Goal: Information Seeking & Learning: Check status

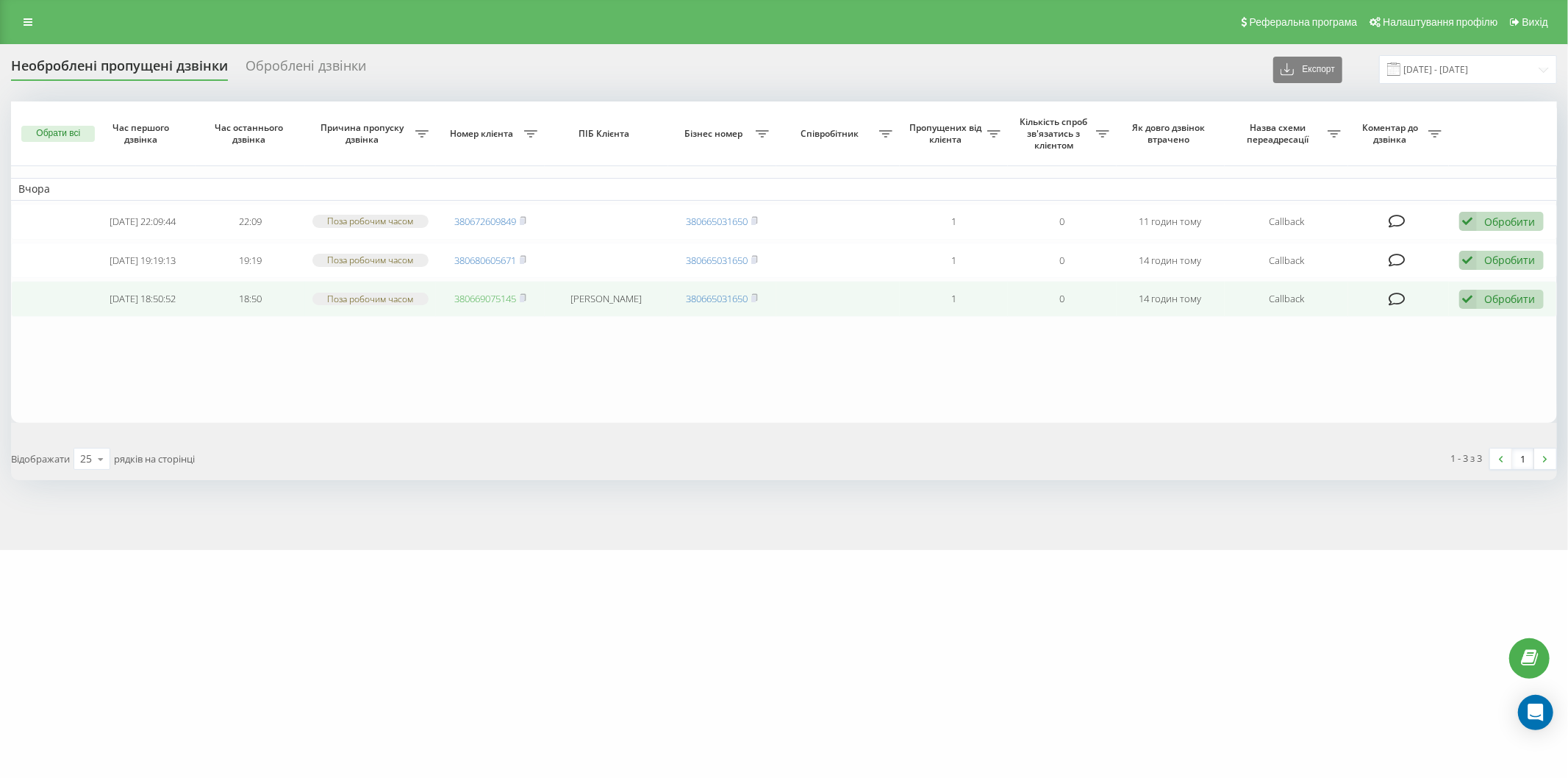
click at [498, 298] on link "380669075145" at bounding box center [485, 298] width 62 height 13
click at [526, 294] on icon at bounding box center [523, 297] width 7 height 9
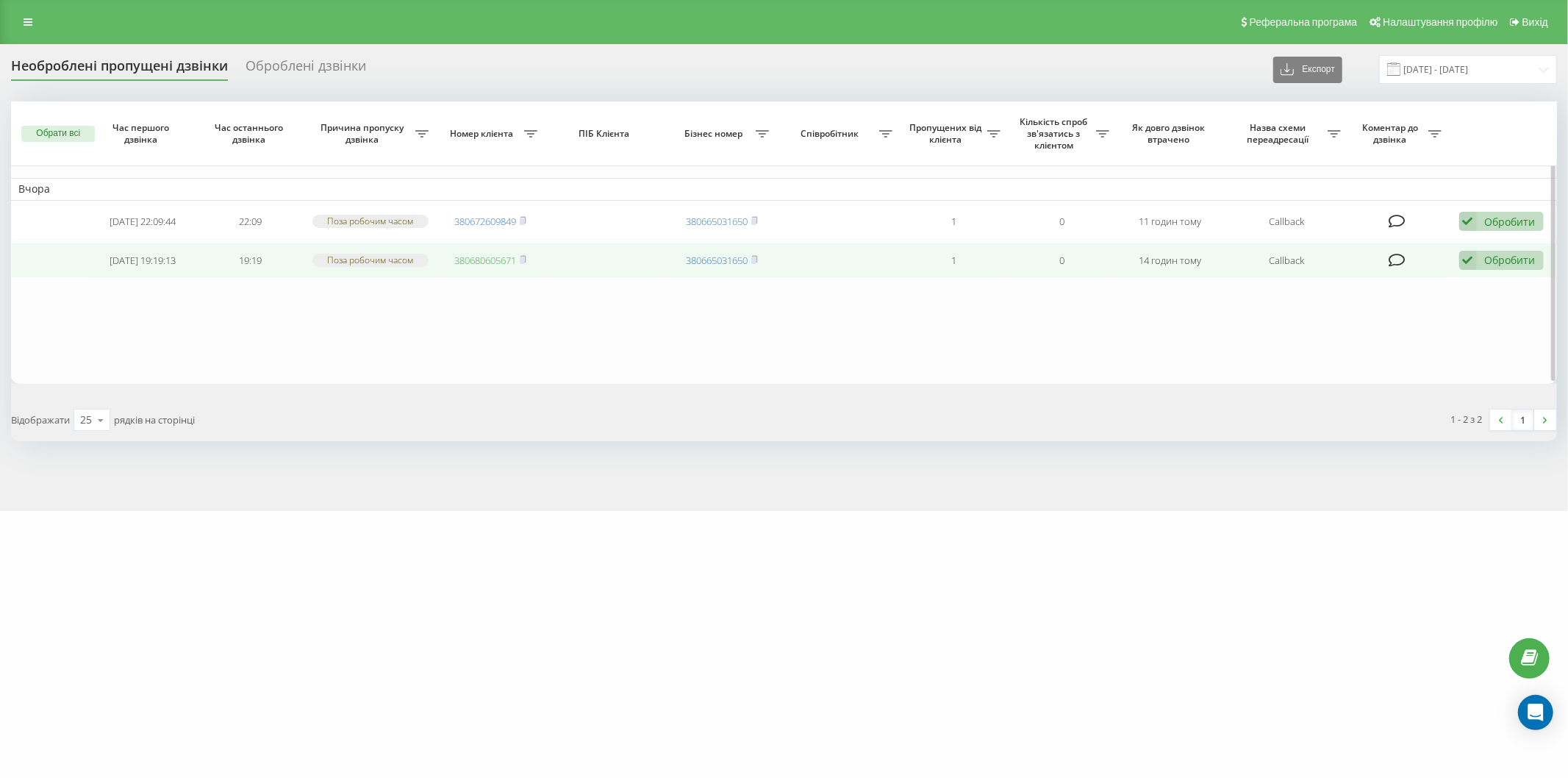
click at [476, 263] on link "380680605671" at bounding box center [485, 260] width 62 height 13
click at [524, 259] on rect at bounding box center [522, 260] width 5 height 7
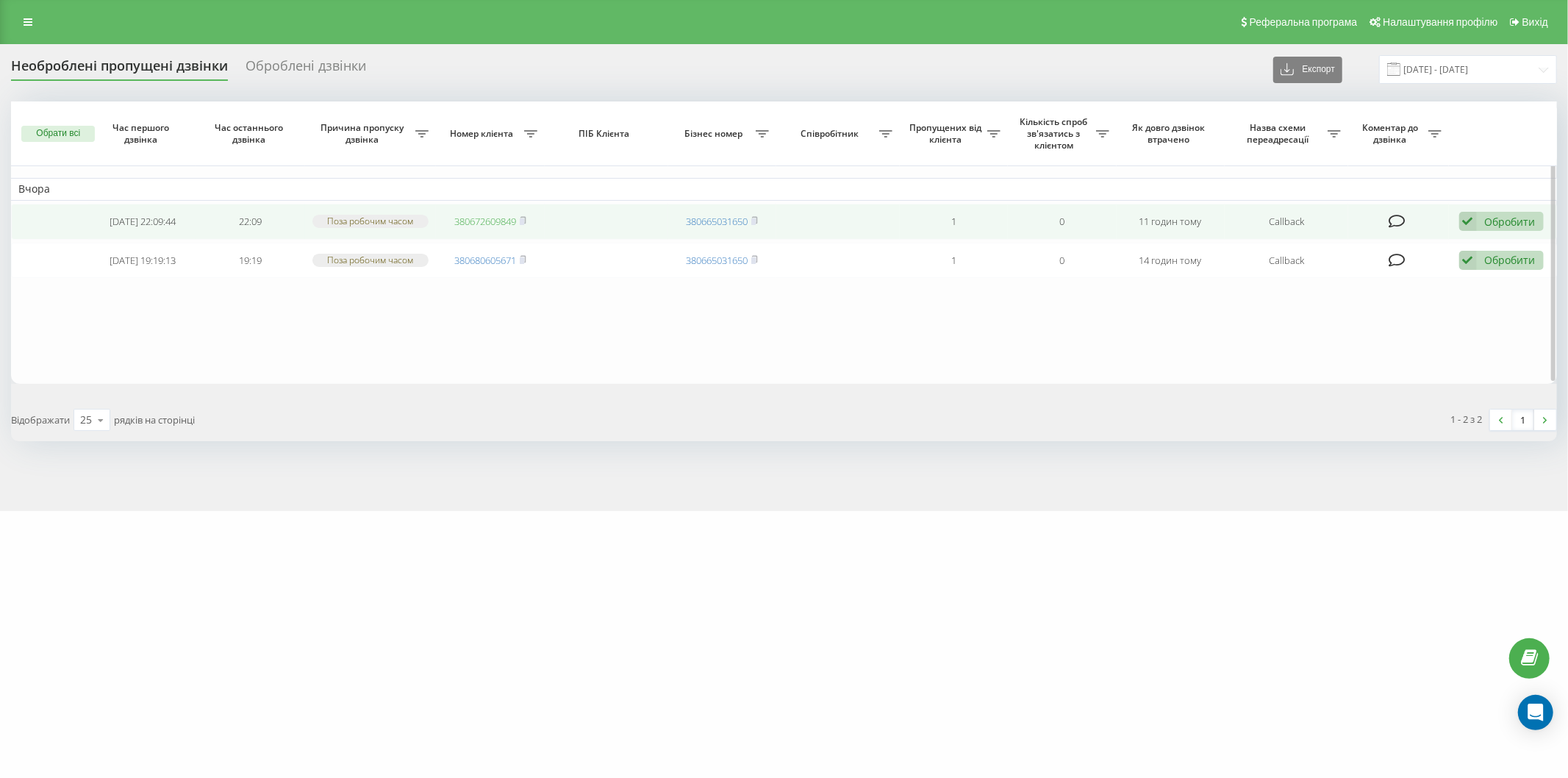
click at [498, 219] on link "380672609849" at bounding box center [485, 221] width 62 height 13
click at [526, 221] on icon at bounding box center [523, 220] width 7 height 9
click at [1464, 217] on icon at bounding box center [1468, 222] width 18 height 20
click at [1435, 273] on span "Зв'язався з клієнтом за допомогою іншого каналу" at bounding box center [1405, 271] width 251 height 14
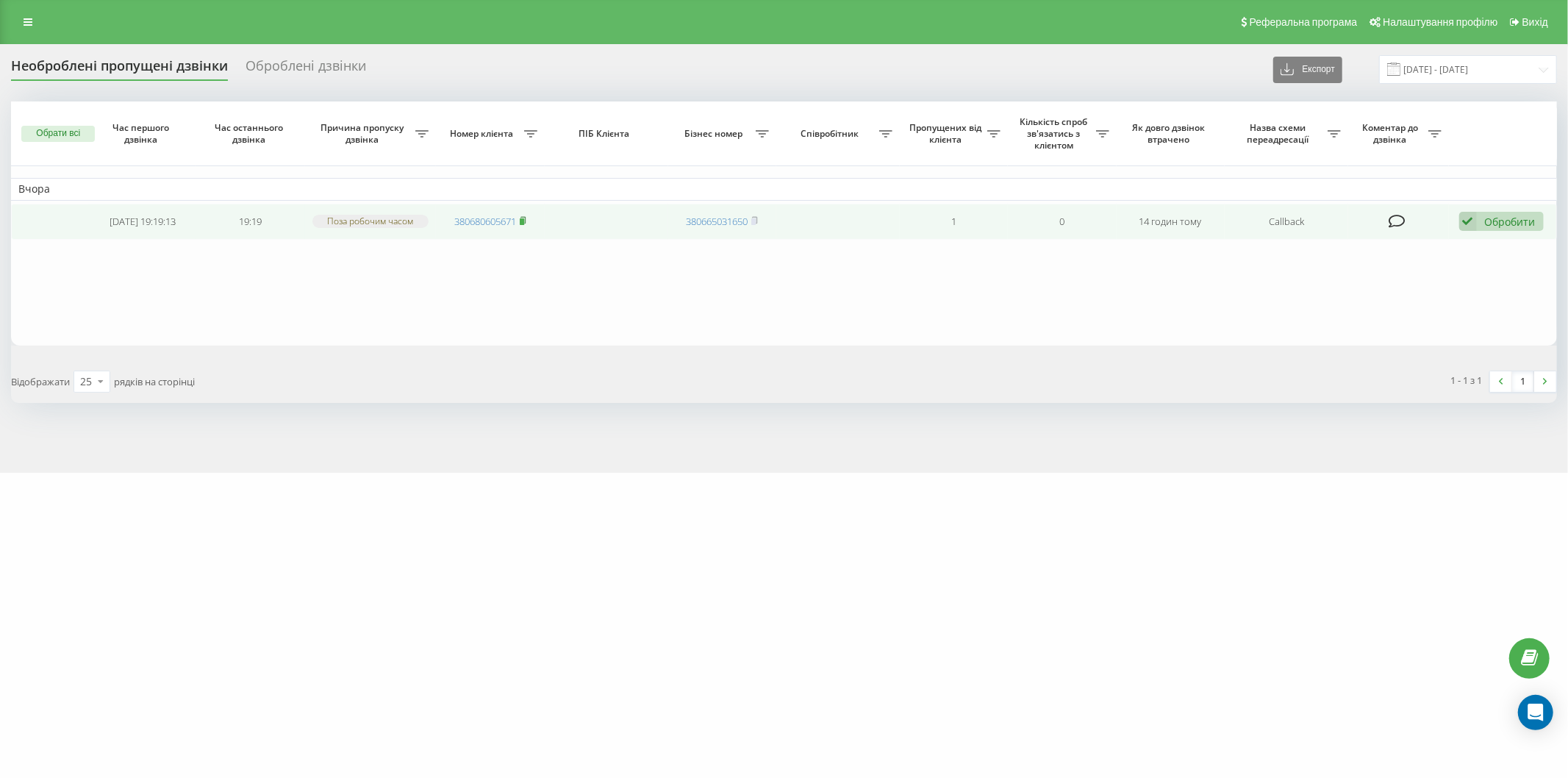
click at [526, 217] on icon at bounding box center [523, 220] width 7 height 9
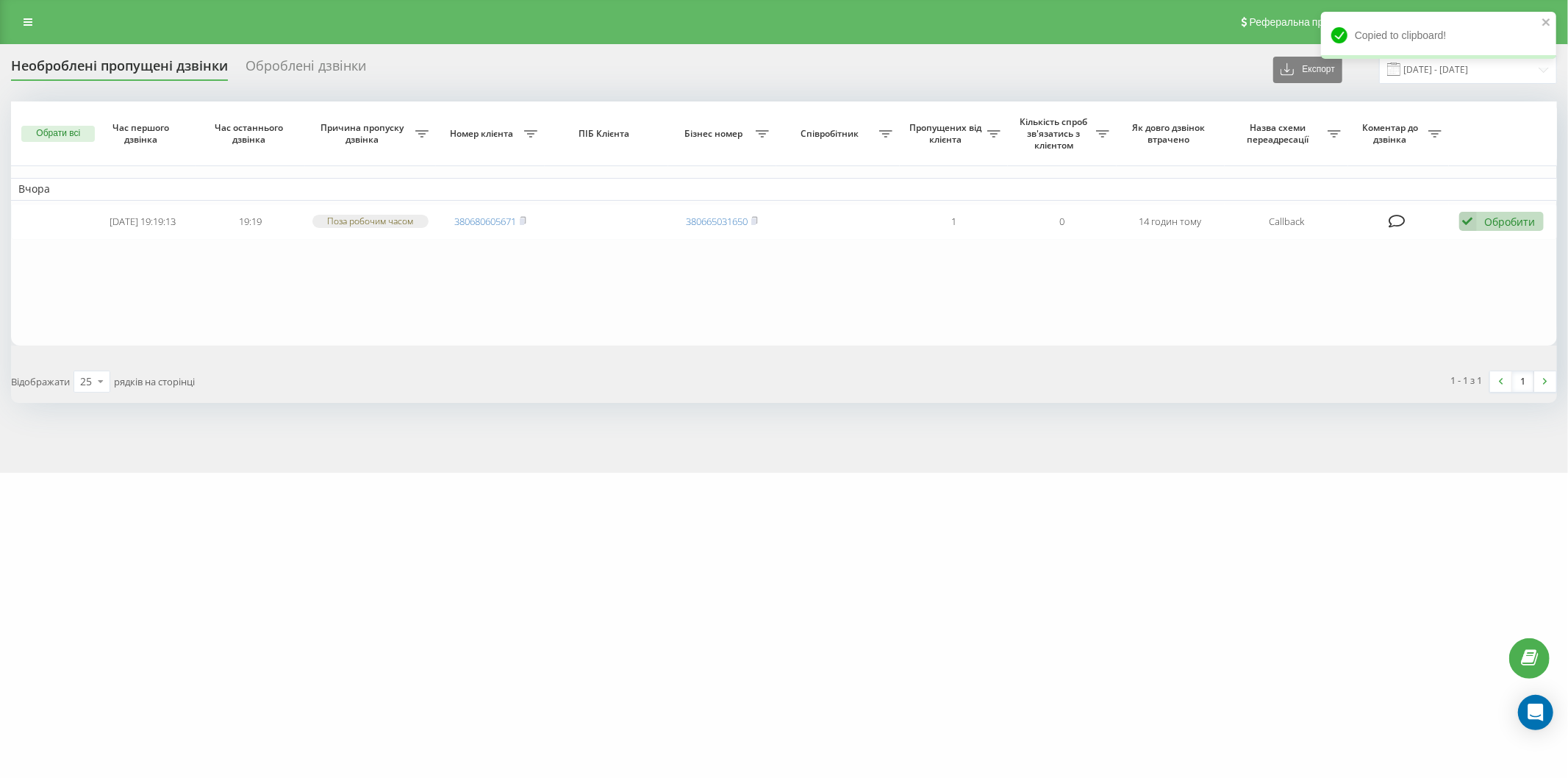
click at [43, 25] on div "Реферальна програма Налаштування профілю Вихід" at bounding box center [784, 22] width 1568 height 44
click at [26, 19] on icon at bounding box center [27, 22] width 9 height 10
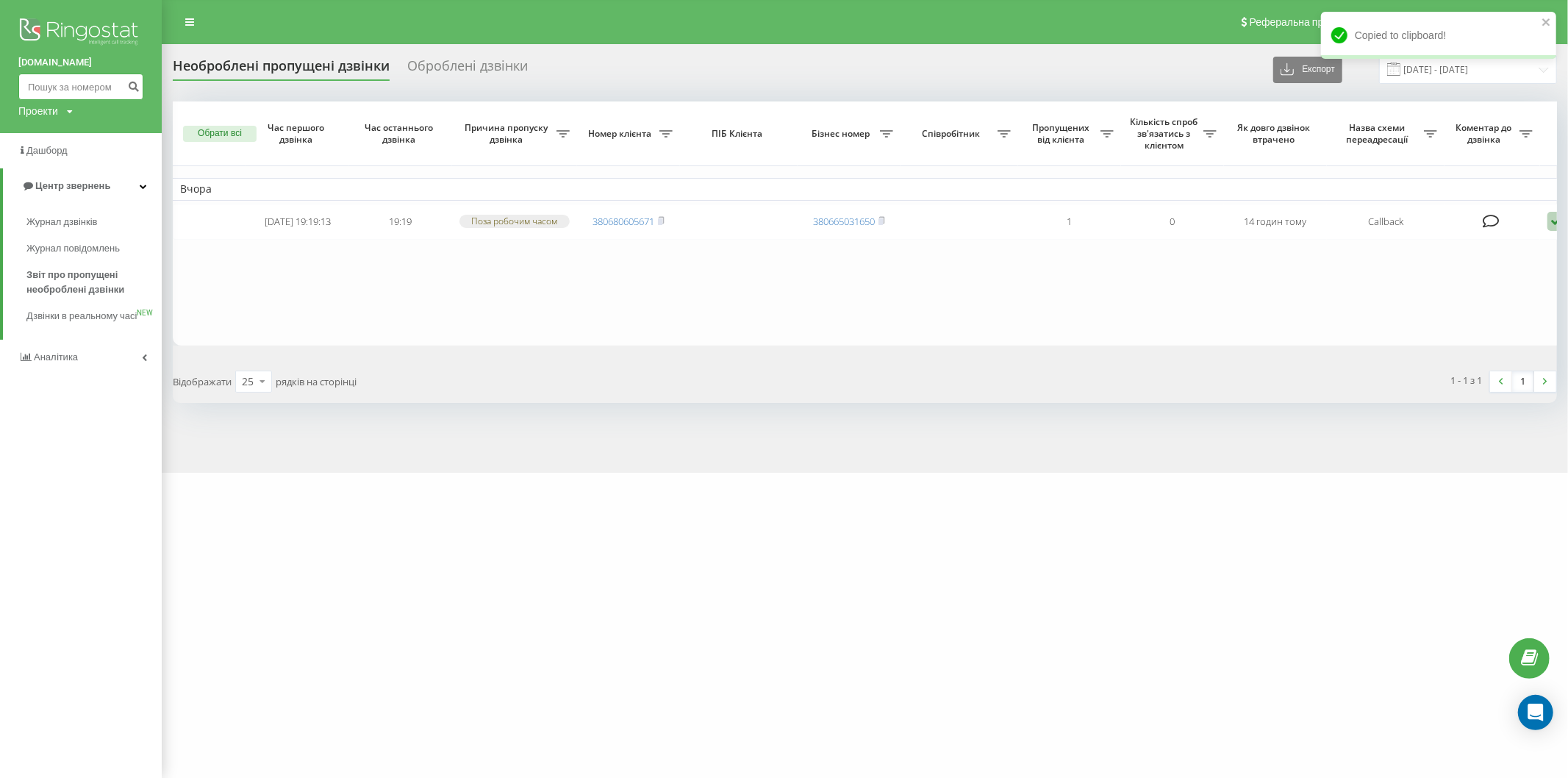
click at [97, 96] on input at bounding box center [81, 87] width 125 height 26
paste input "380680605671"
drag, startPoint x: 37, startPoint y: 85, endPoint x: 0, endPoint y: 84, distance: 37.0
click at [0, 84] on div "brocar.shop 380680605671 Проекти brocar.shop" at bounding box center [81, 67] width 162 height 133
type input "0680605671"
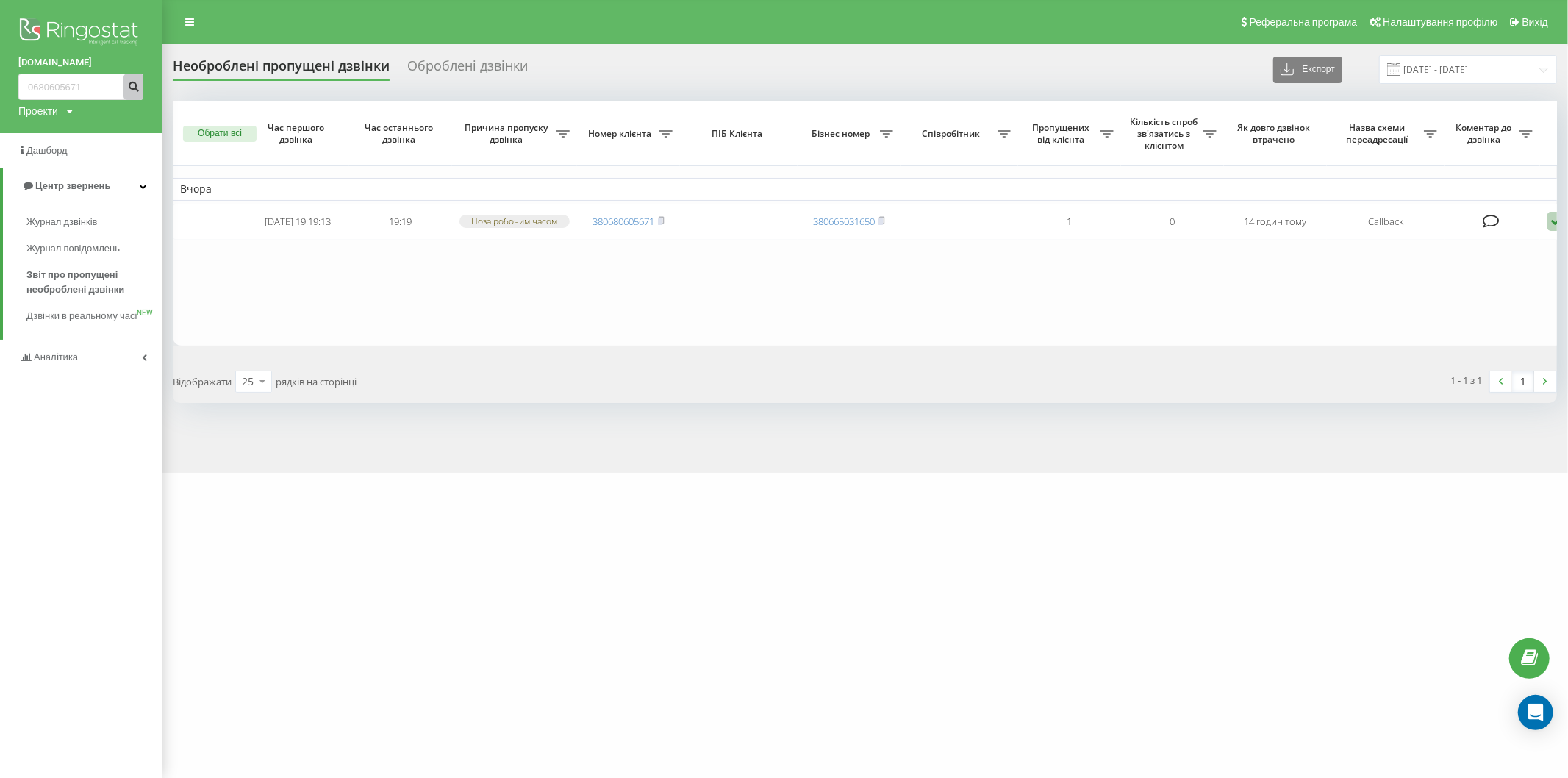
click at [128, 85] on icon "submit" at bounding box center [133, 84] width 12 height 9
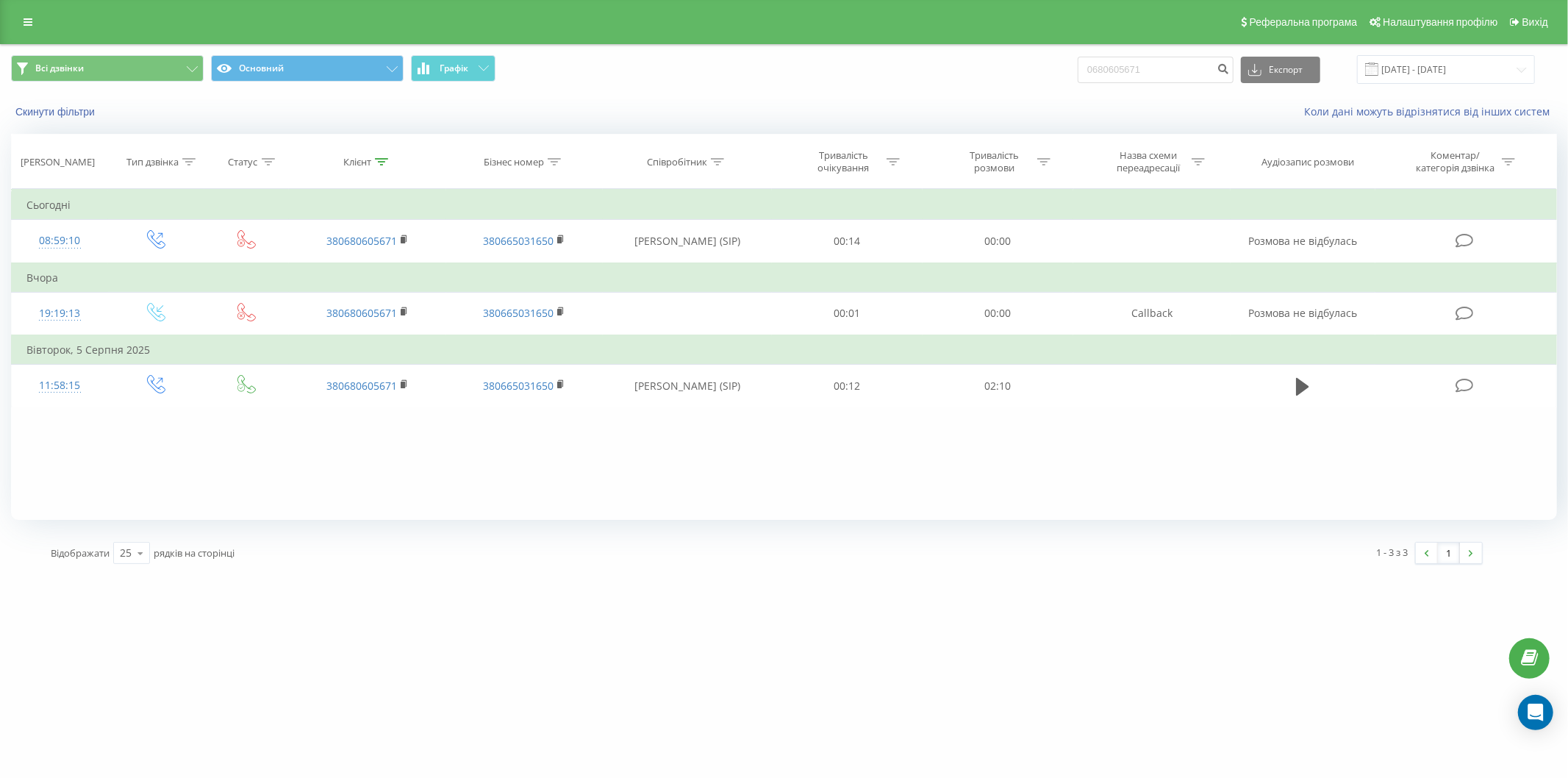
click at [30, 5] on div "Реферальна програма Налаштування профілю Вихід" at bounding box center [784, 22] width 1568 height 44
click at [30, 22] on icon at bounding box center [27, 22] width 9 height 10
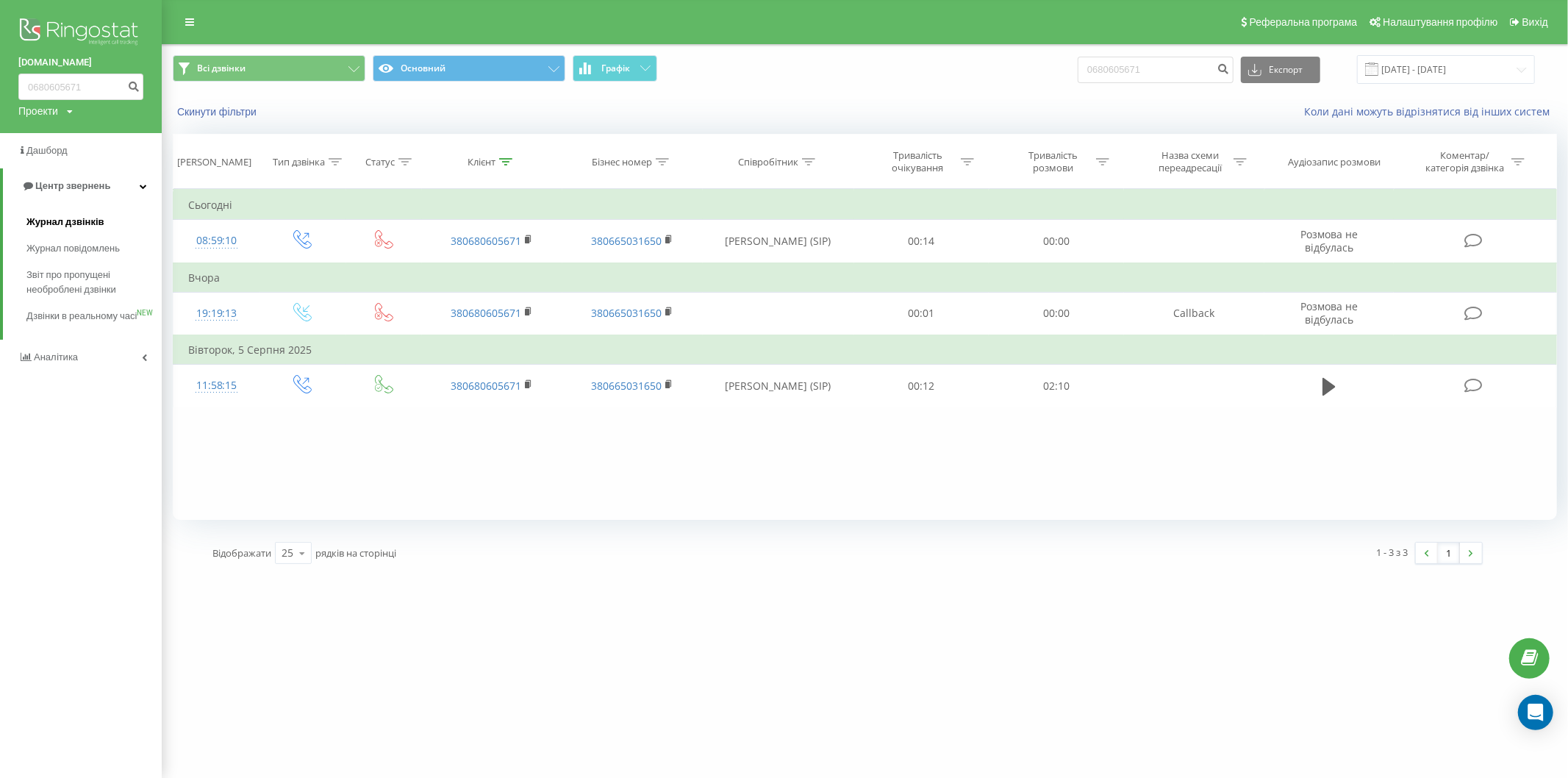
click at [89, 222] on span "Журнал дзвінків" at bounding box center [65, 222] width 78 height 15
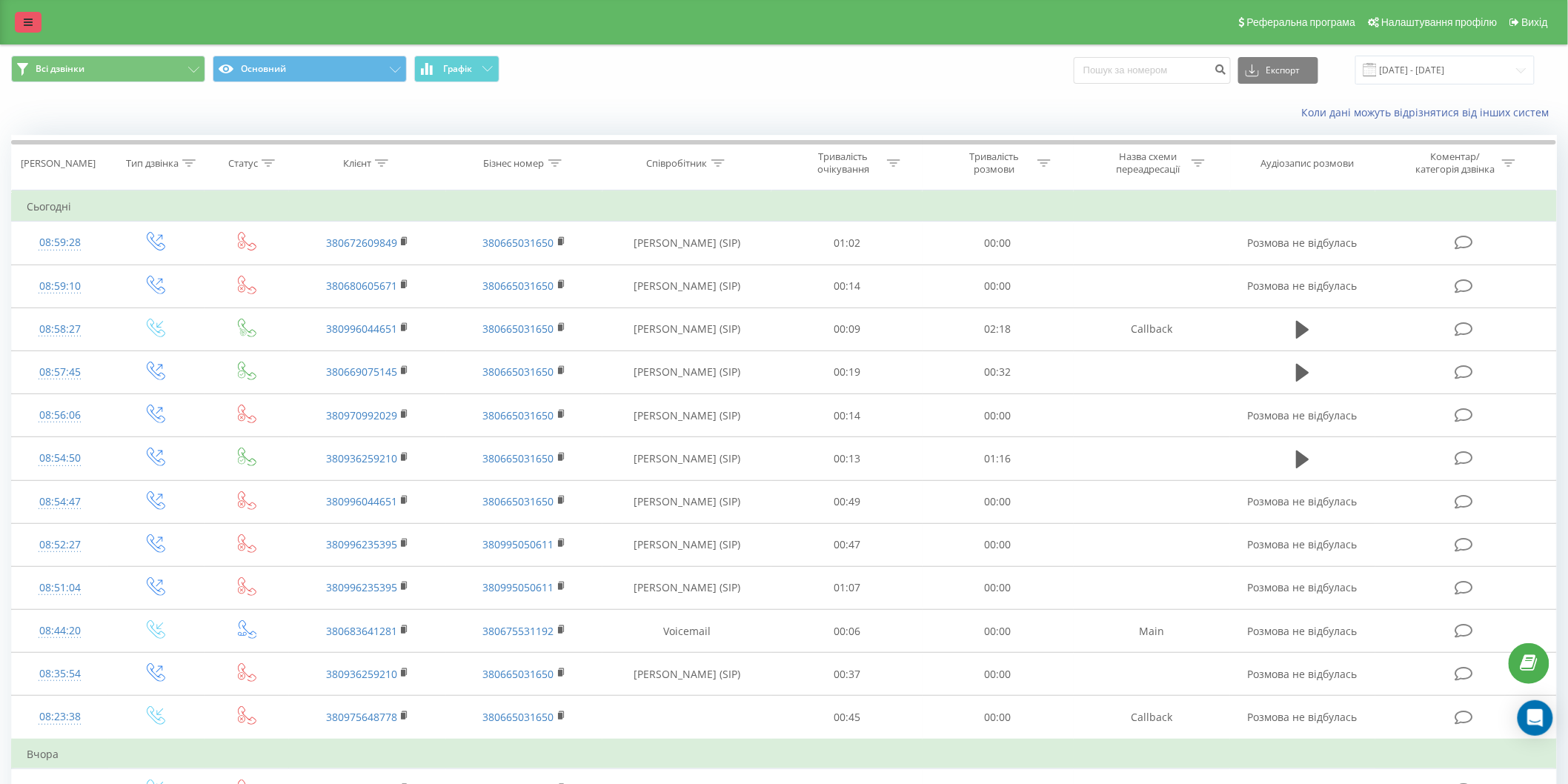
click at [30, 17] on icon at bounding box center [27, 22] width 9 height 10
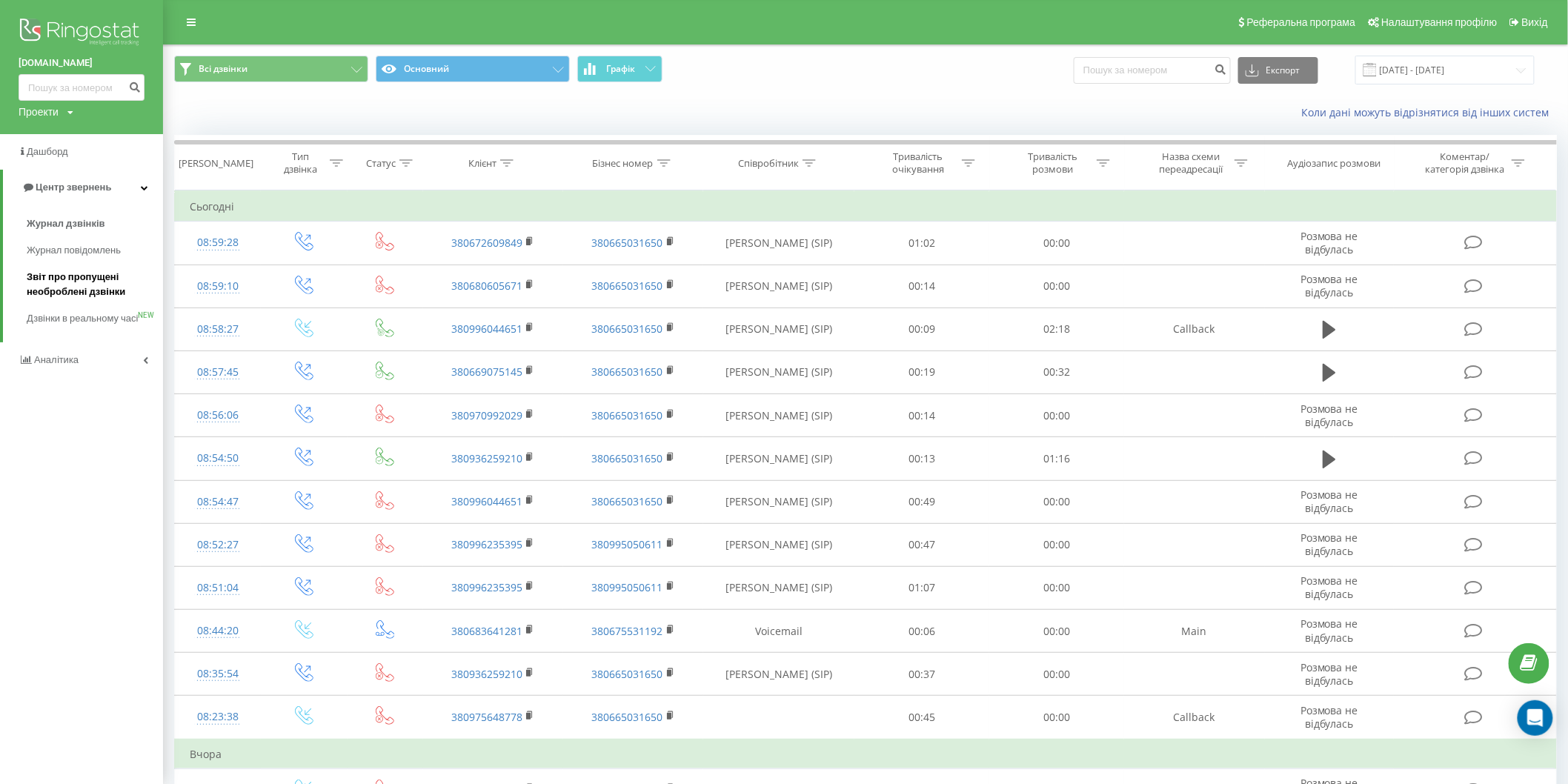
click at [86, 281] on span "Звіт про пропущені необроблені дзвінки" at bounding box center [91, 284] width 129 height 30
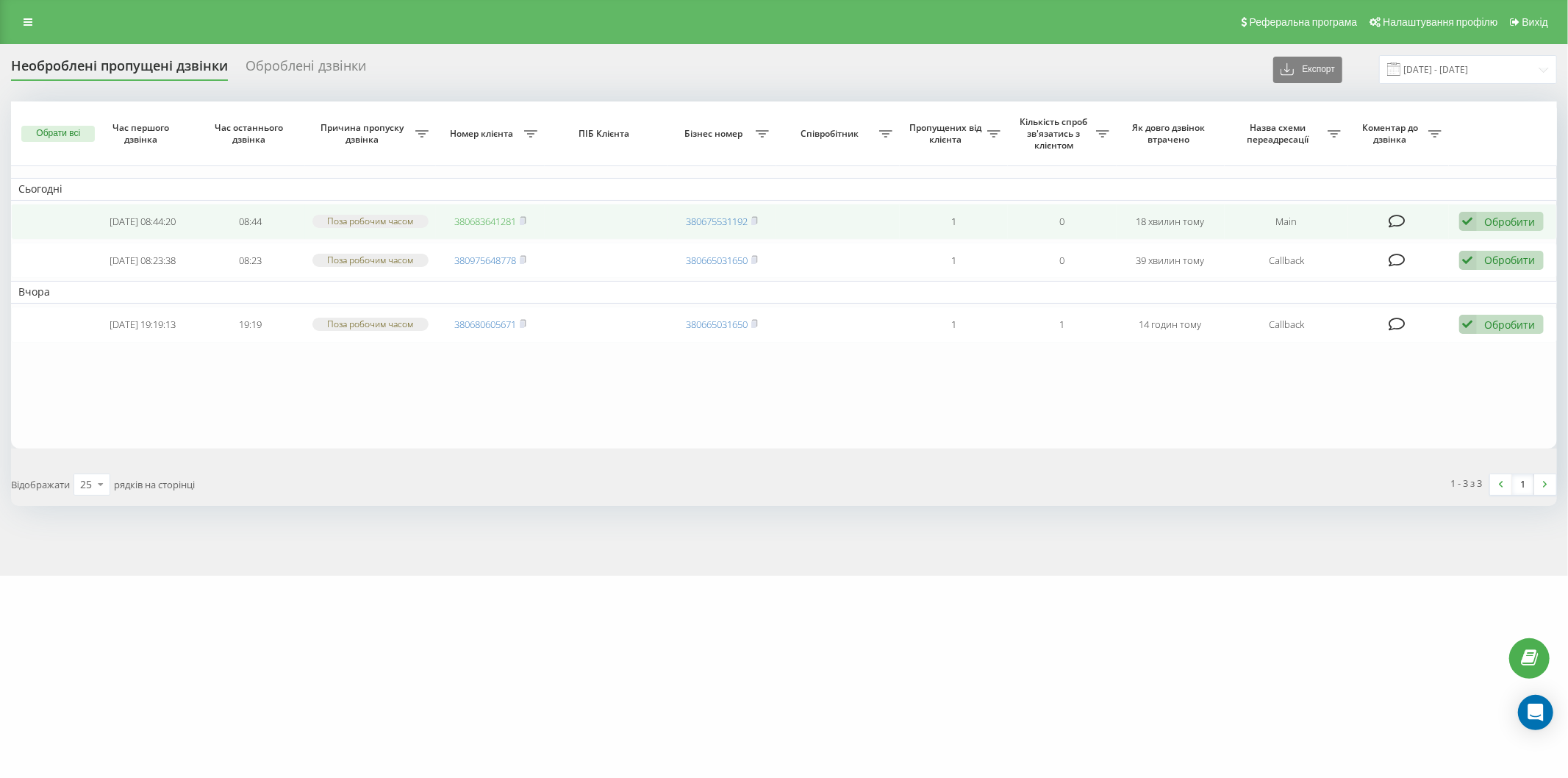
click at [478, 221] on link "380683641281" at bounding box center [485, 221] width 62 height 13
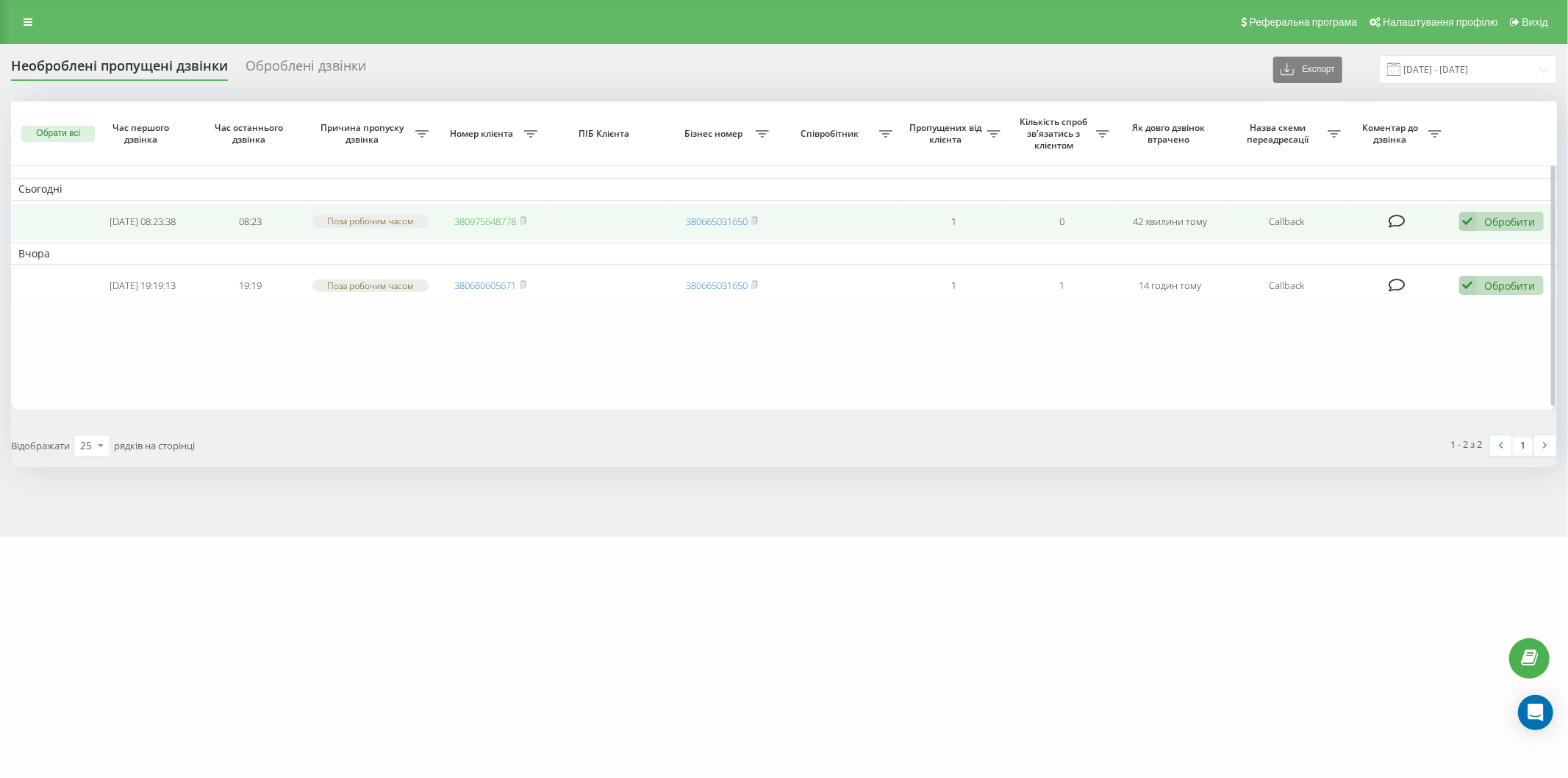
click at [479, 219] on link "380975648778" at bounding box center [485, 221] width 62 height 13
click at [524, 219] on rect at bounding box center [522, 222] width 5 height 7
